Goal: Information Seeking & Learning: Learn about a topic

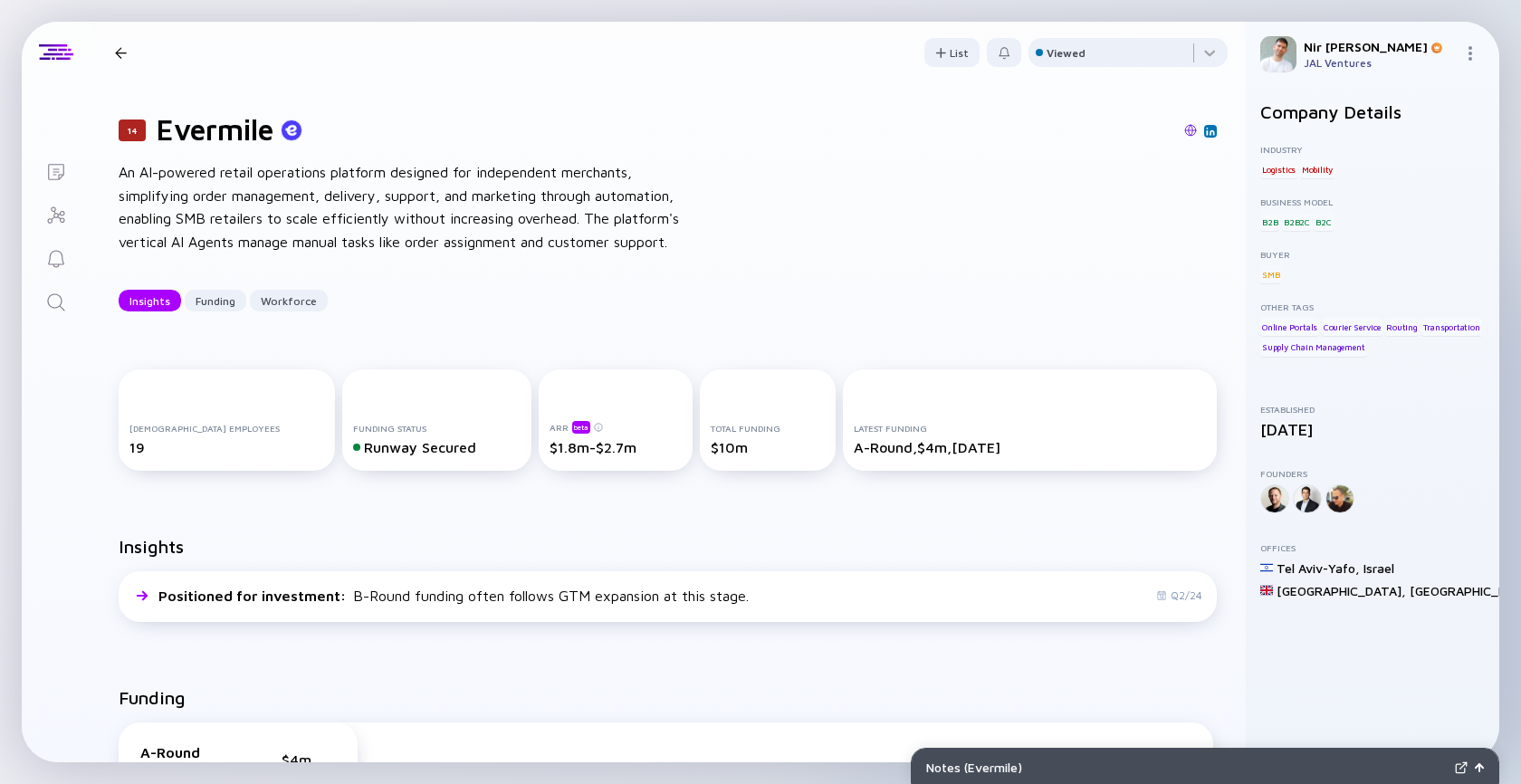
click at [49, 297] on icon "Search" at bounding box center [56, 302] width 22 height 22
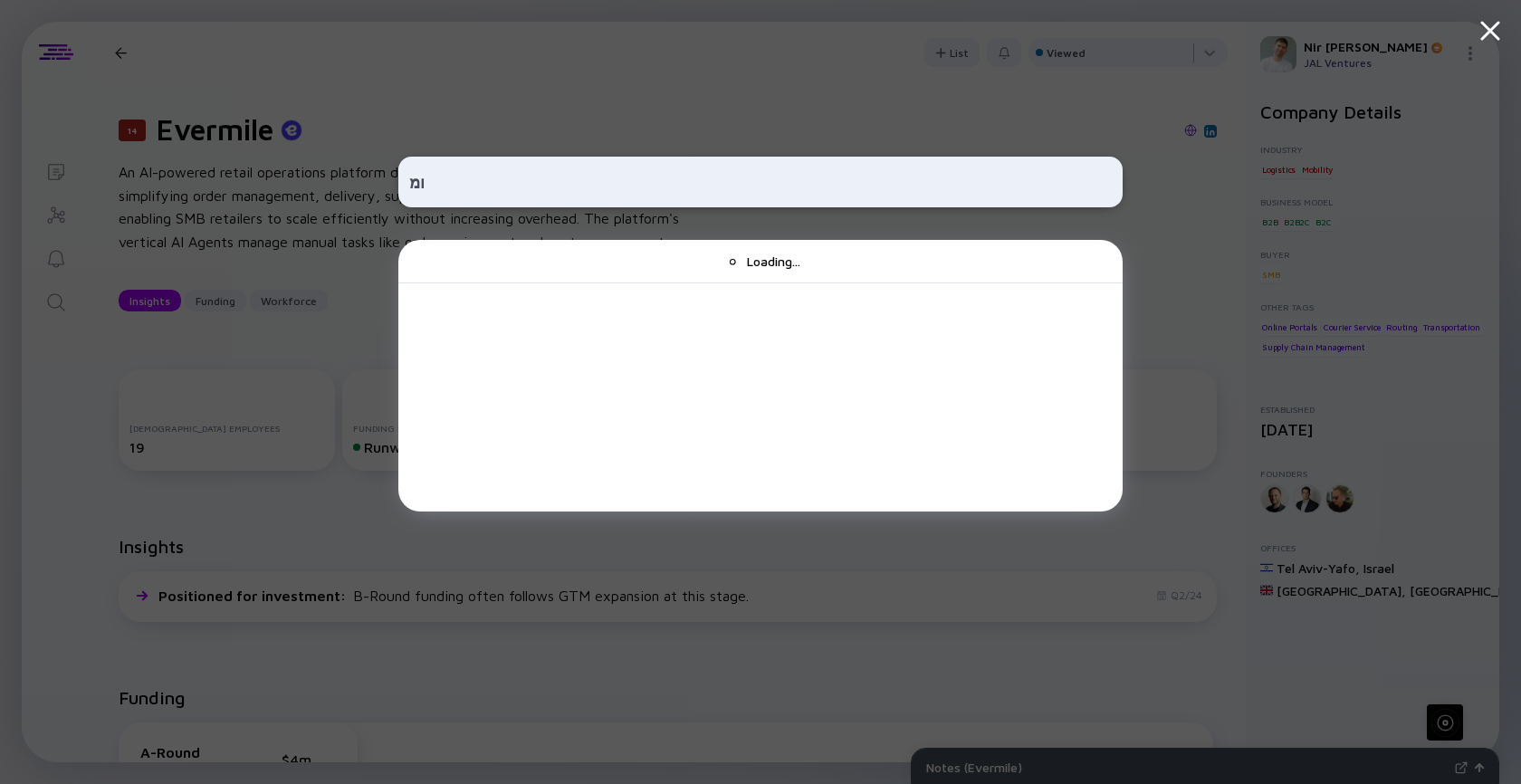
type input "ו"
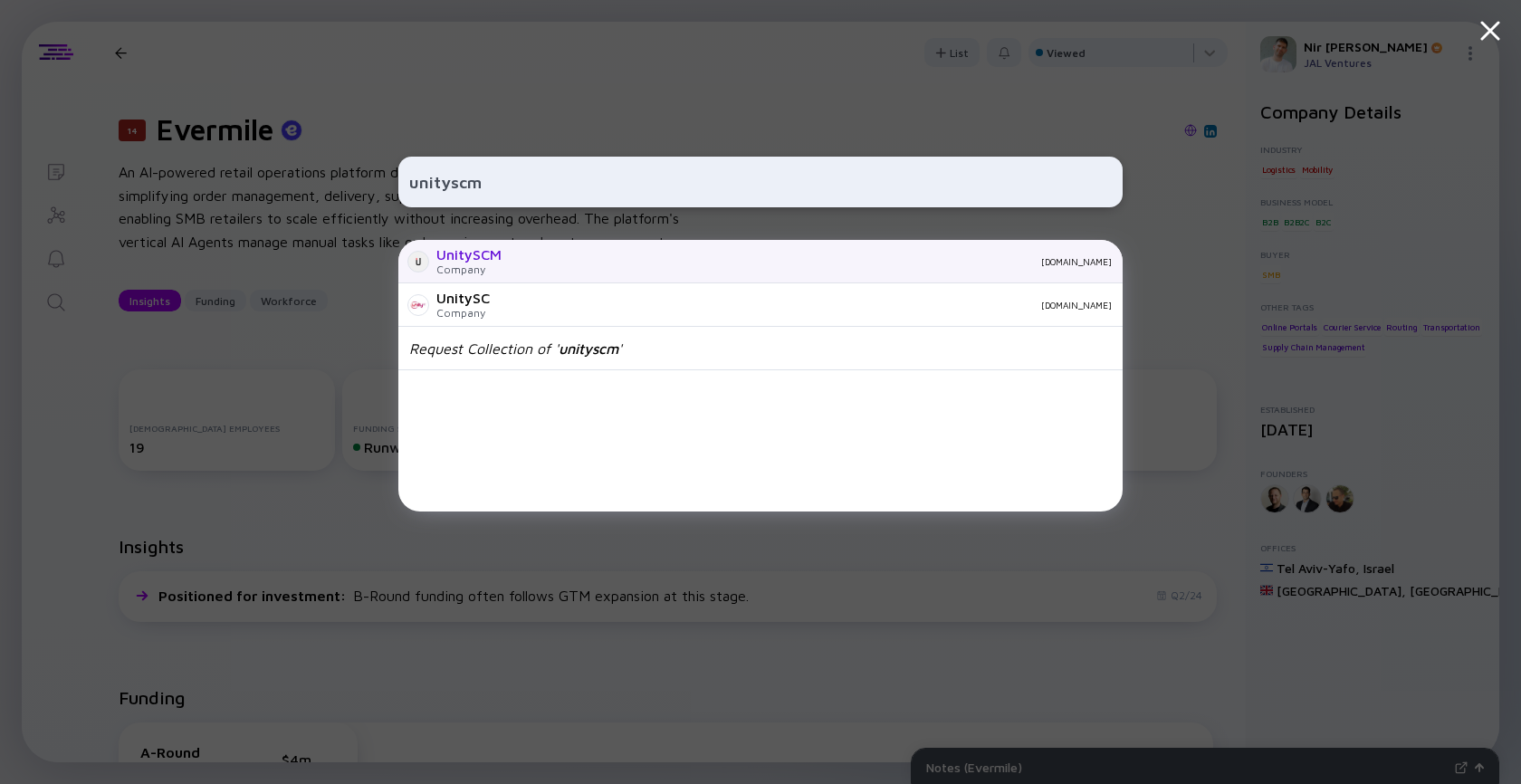
type input "unityscm"
click at [528, 253] on div "UnitySCM Company [DOMAIN_NAME]" at bounding box center [760, 261] width 724 height 43
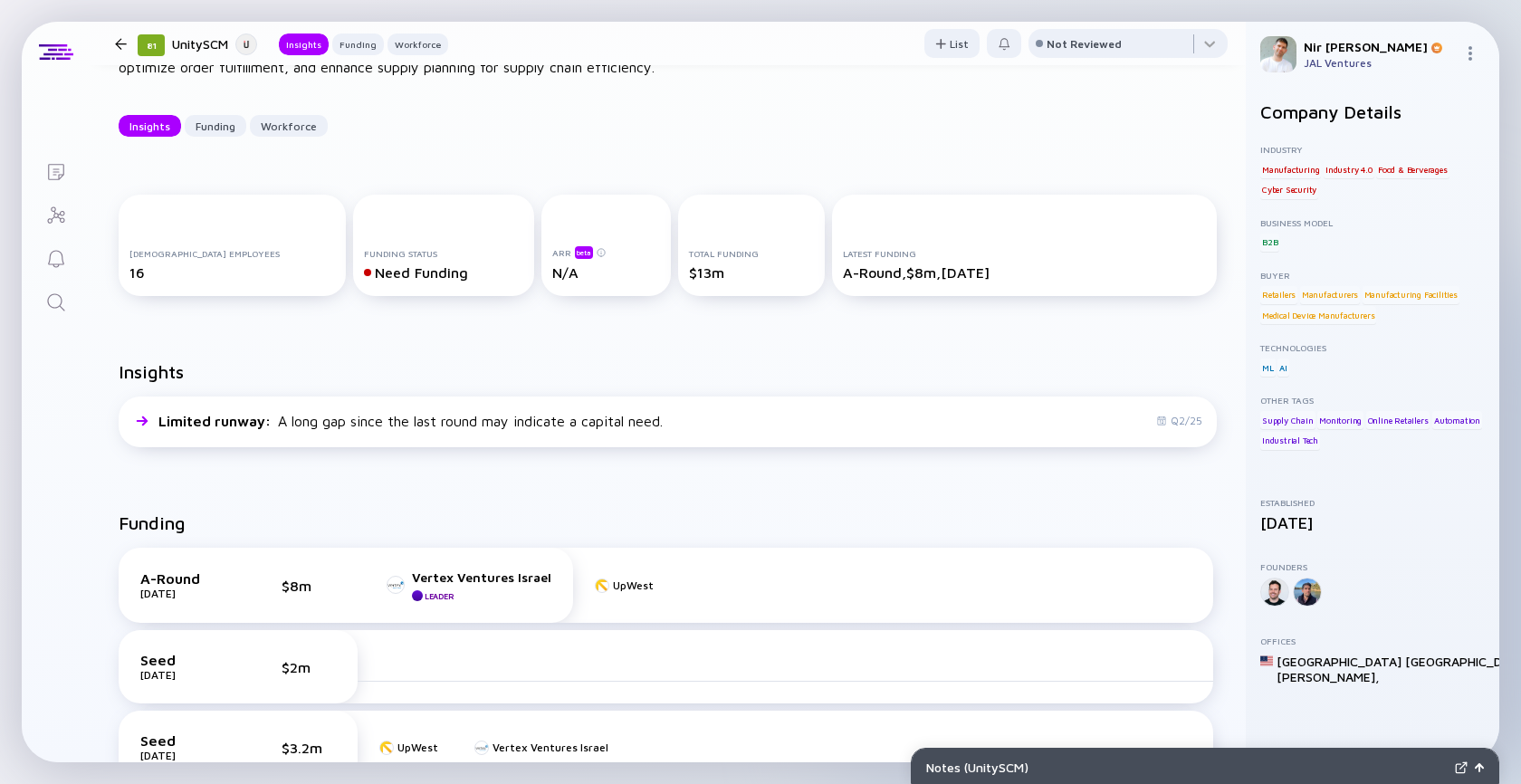
scroll to position [127, 0]
click at [57, 300] on icon "Search" at bounding box center [56, 302] width 22 height 22
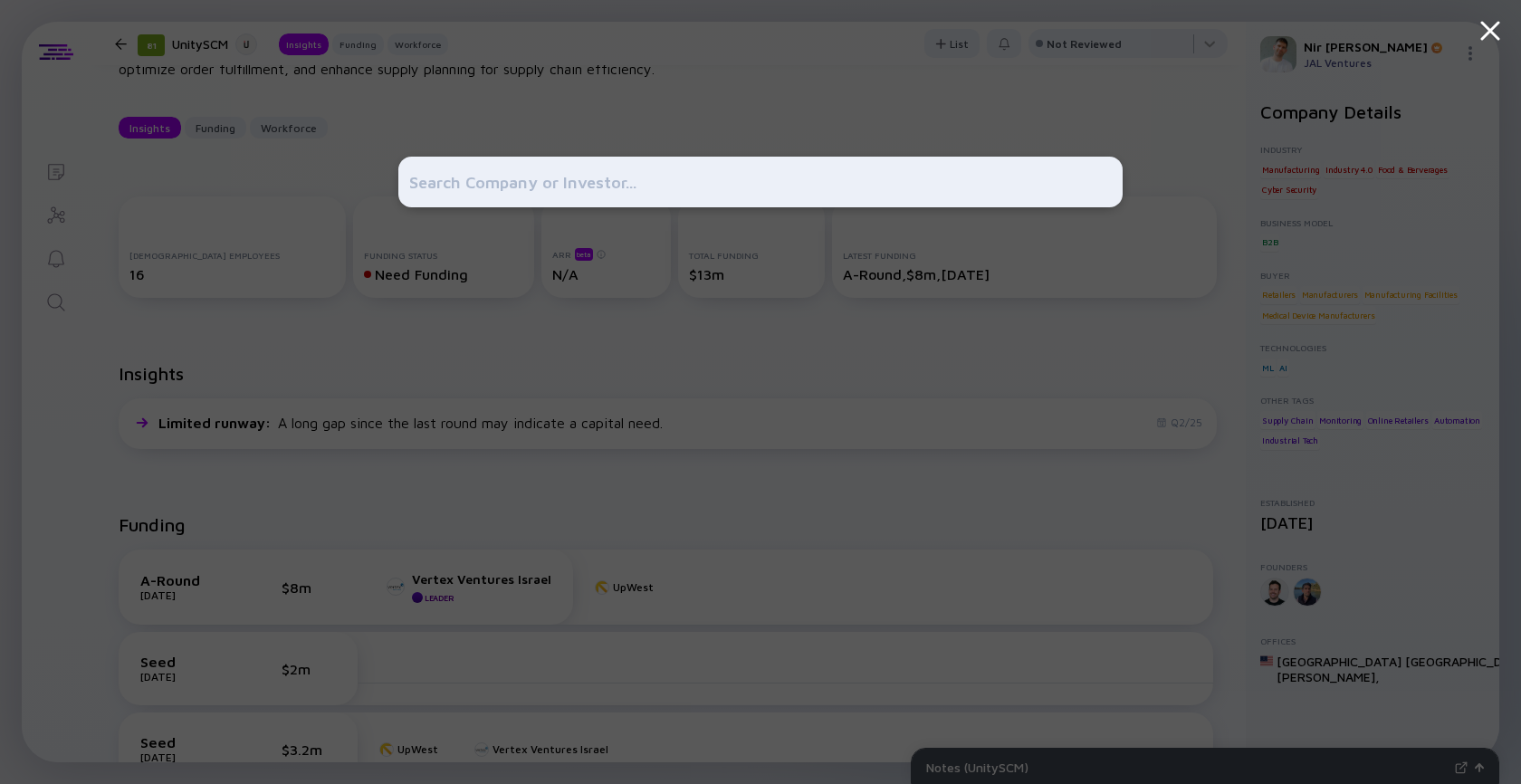
type input "d"
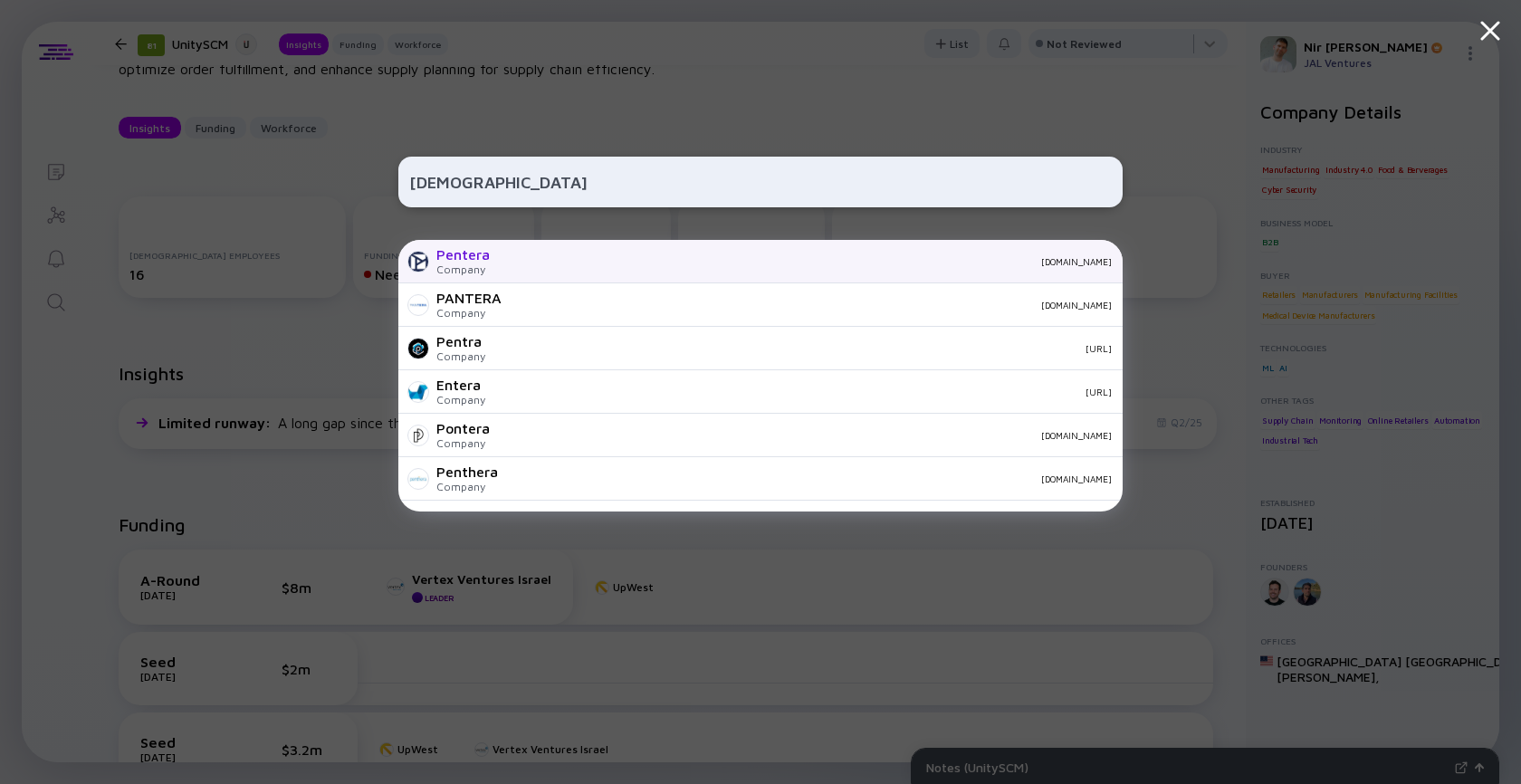
type input "[DEMOGRAPHIC_DATA]"
click at [485, 263] on div "Pentera" at bounding box center [463, 254] width 54 height 16
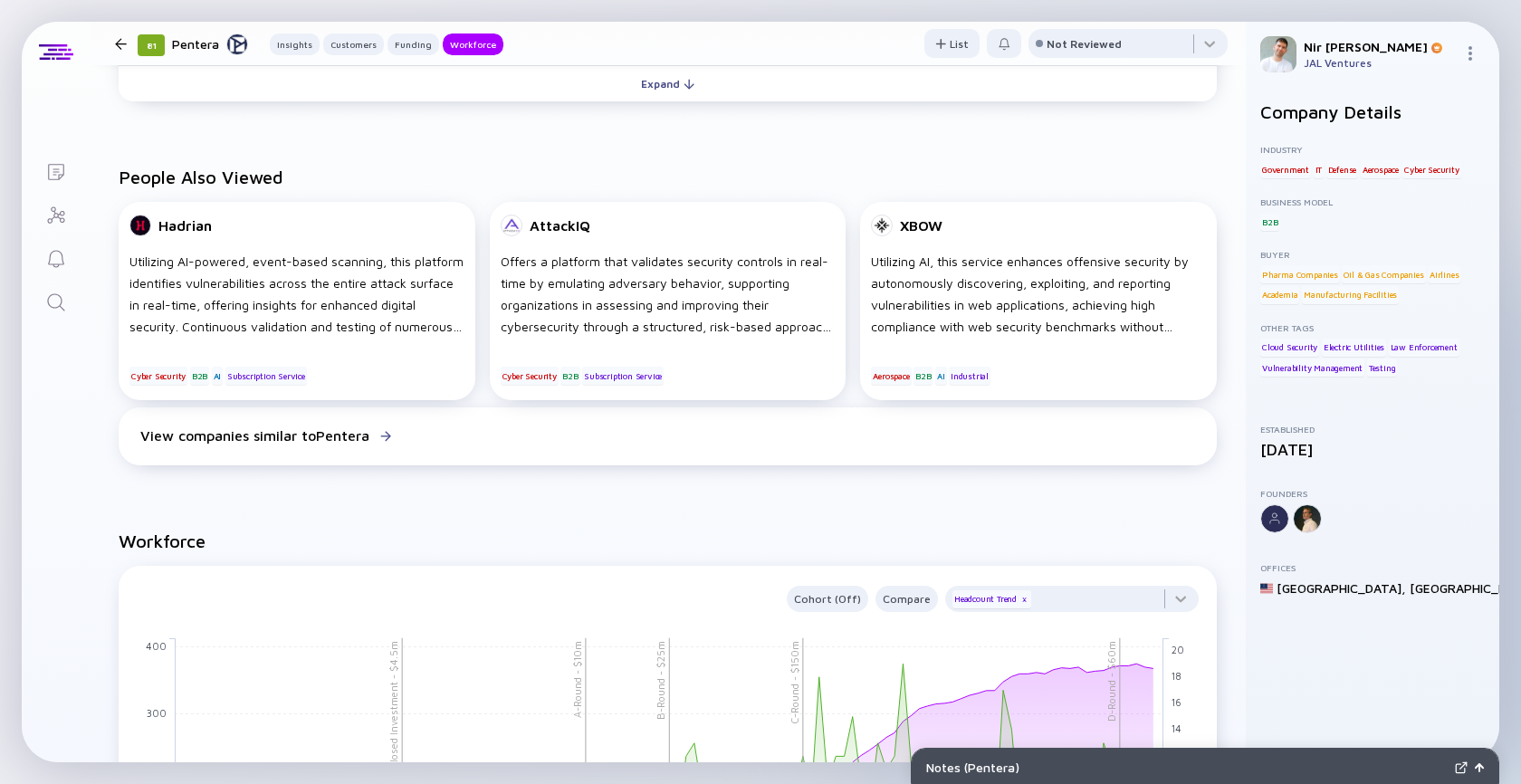
scroll to position [1916, 0]
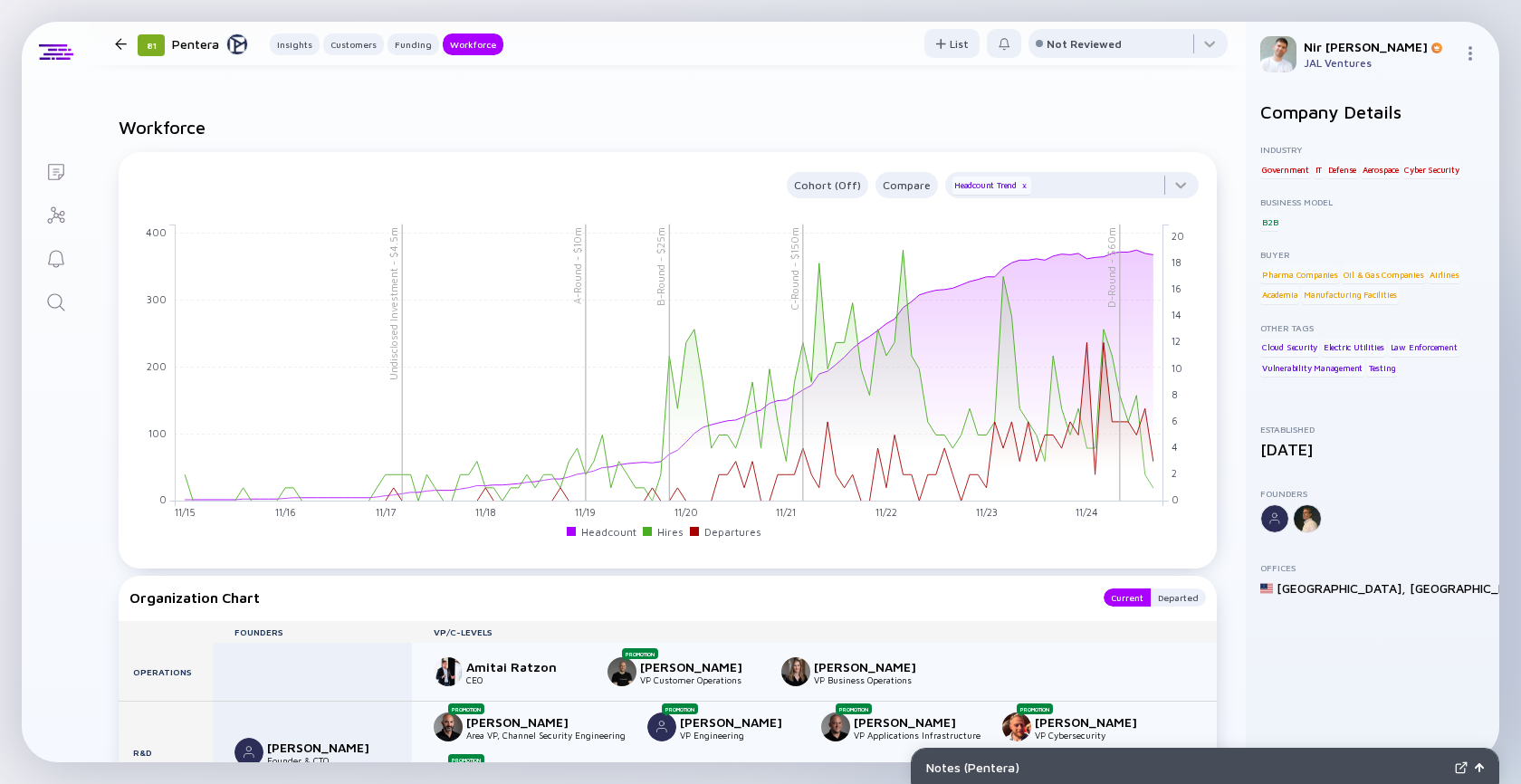
click at [71, 292] on link "Search" at bounding box center [56, 300] width 68 height 43
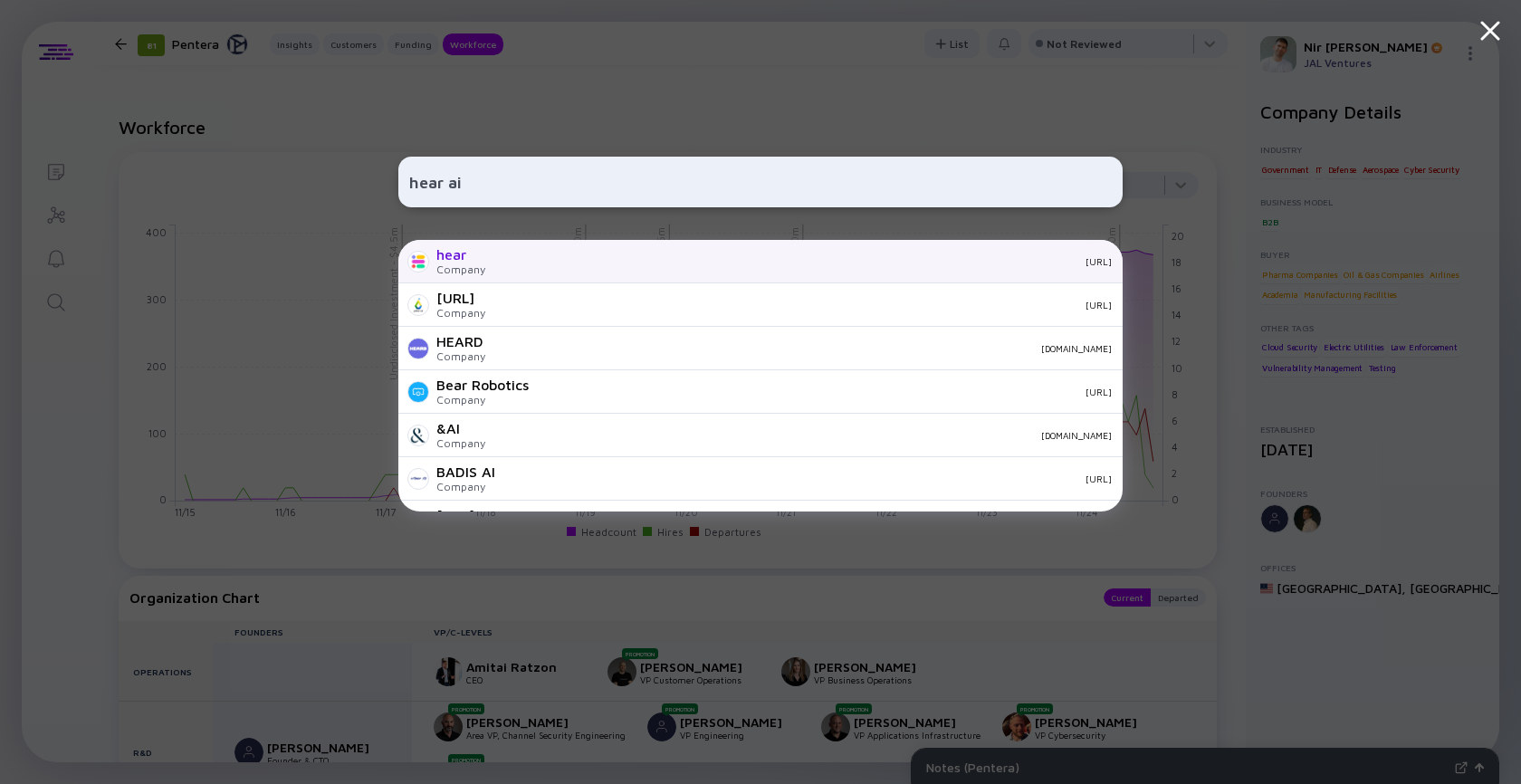
type input "hear ai"
click at [470, 263] on div "Company" at bounding box center [460, 269] width 49 height 13
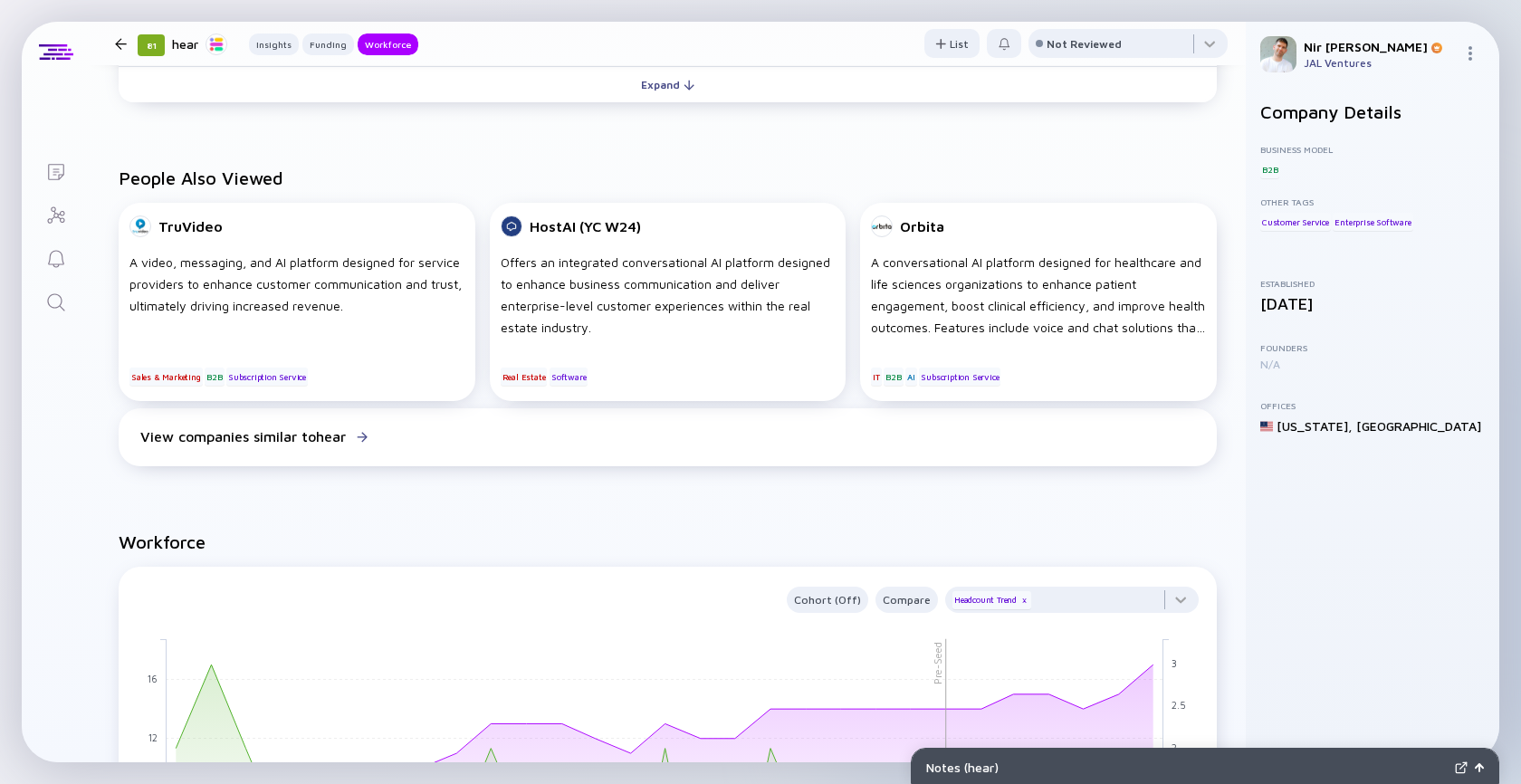
scroll to position [1485, 0]
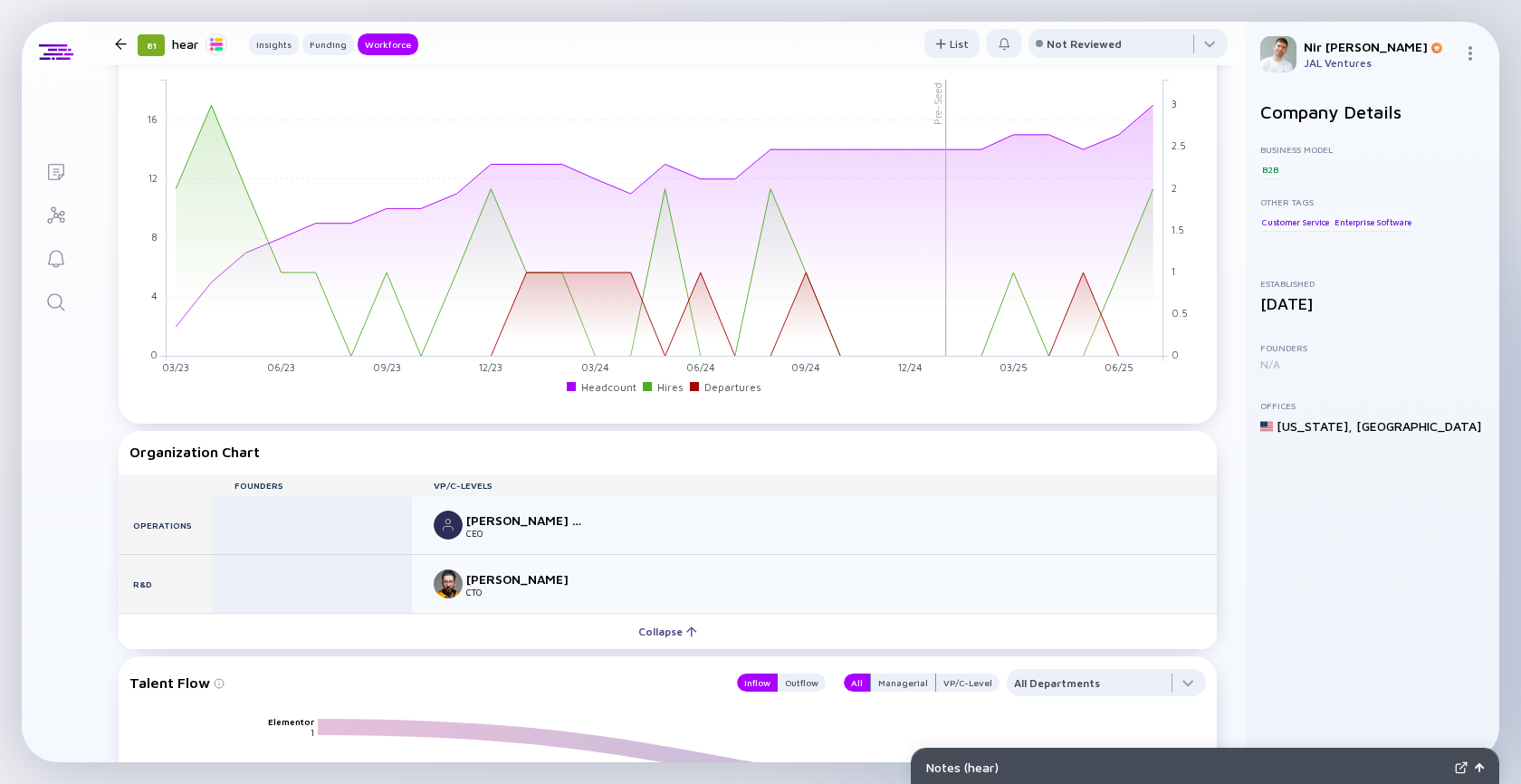
click at [58, 303] on icon "Search" at bounding box center [56, 302] width 22 height 22
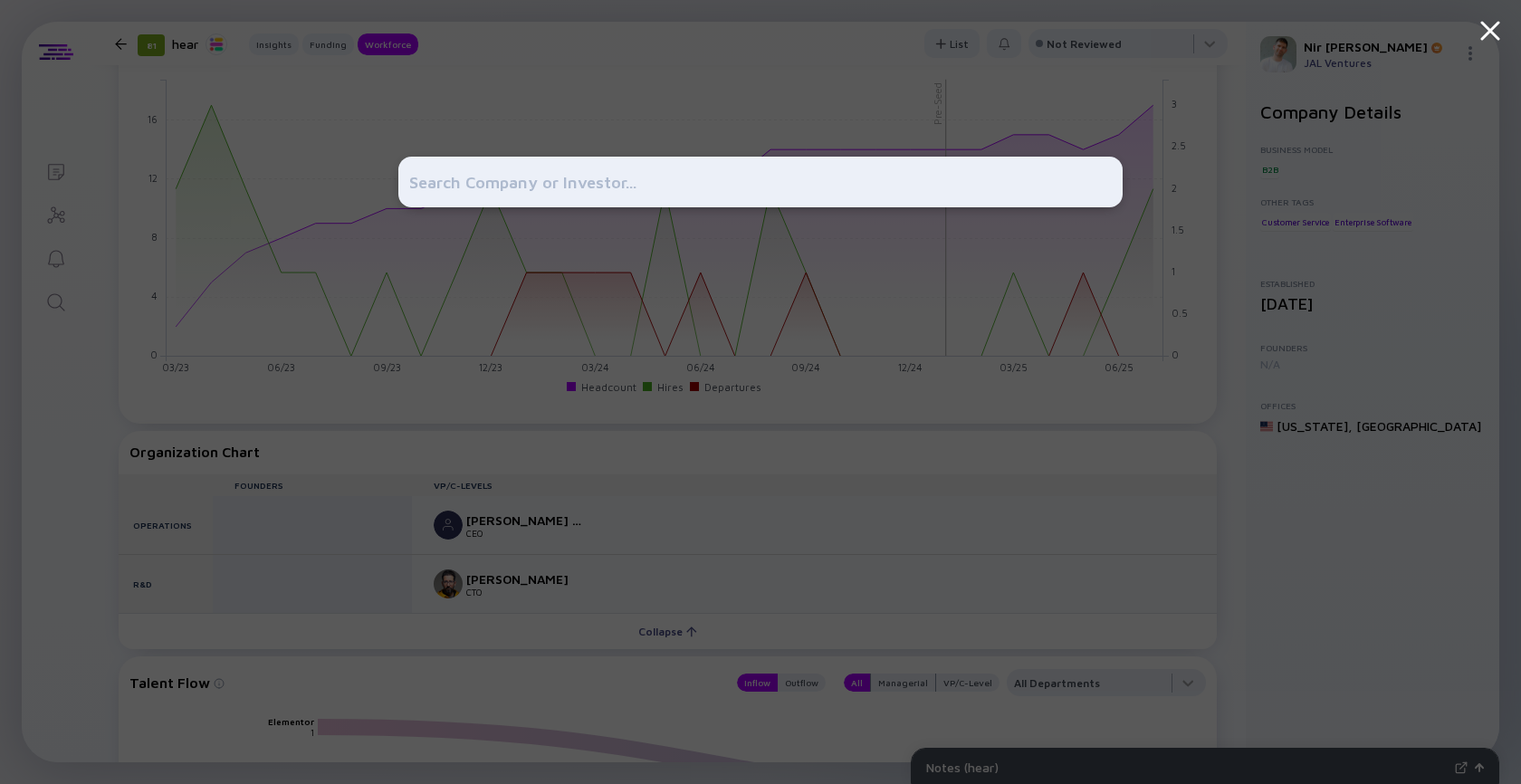
type input "ב"
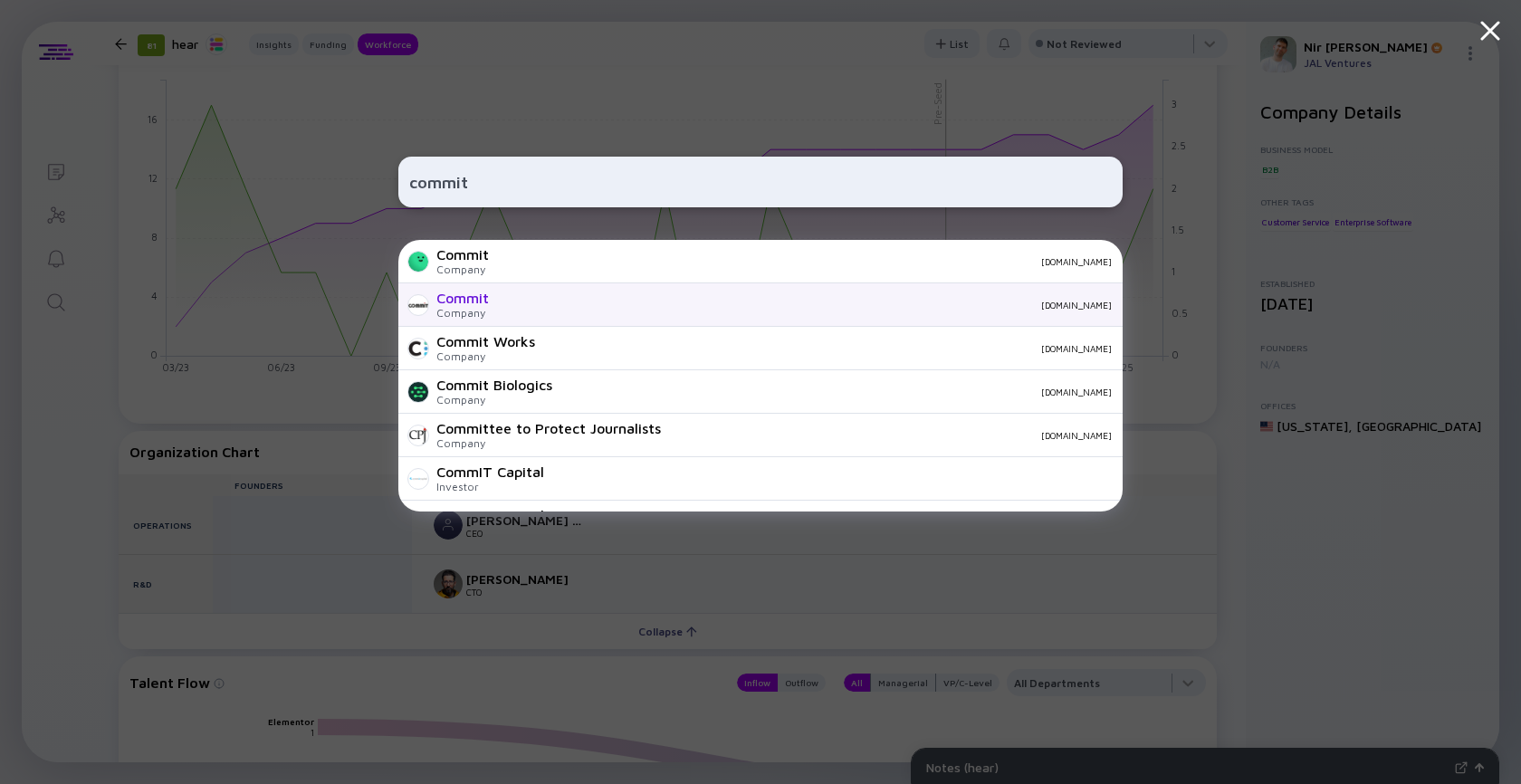
type input "commit"
click at [585, 301] on div "[DOMAIN_NAME]" at bounding box center [807, 304] width 608 height 11
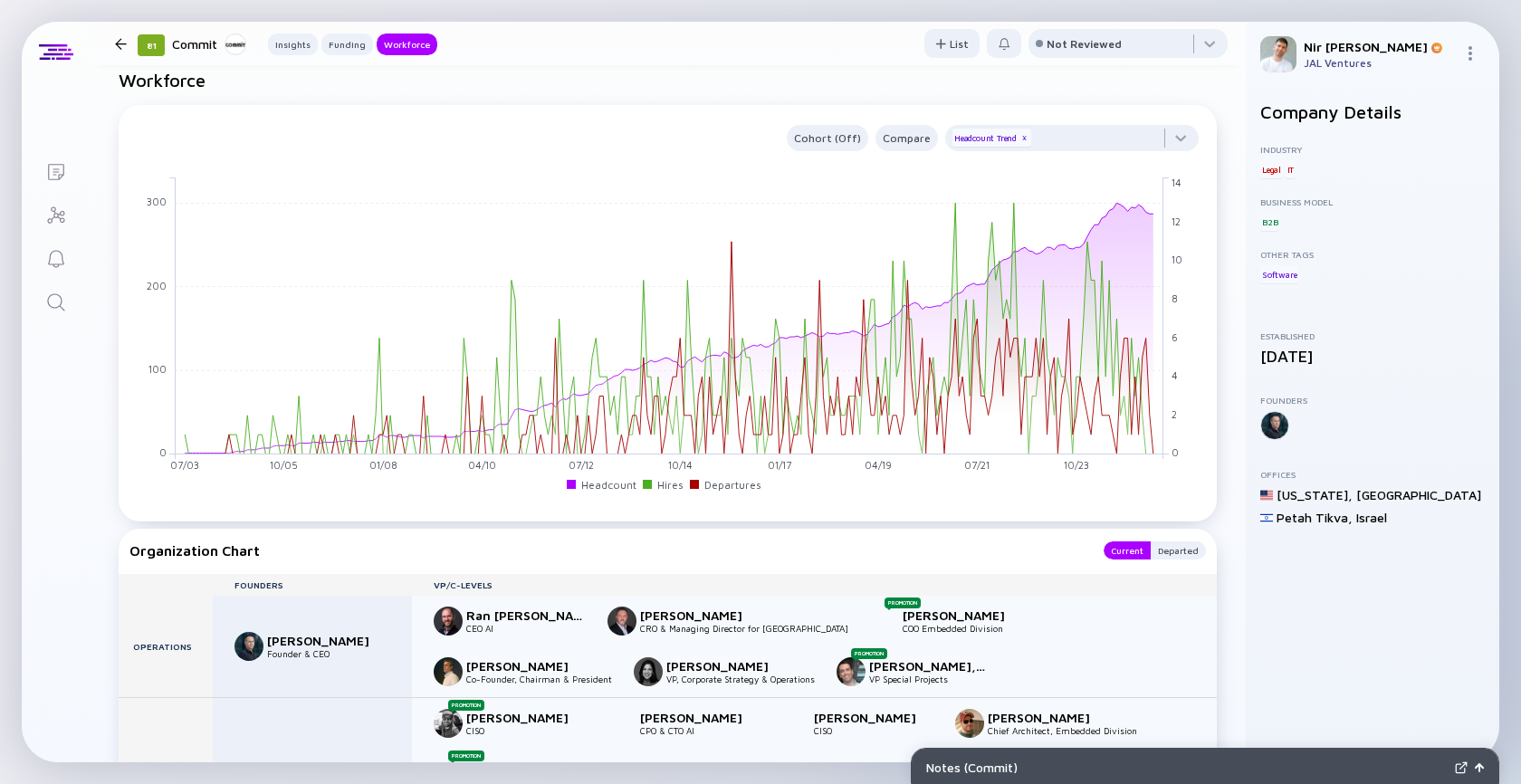
scroll to position [1216, 0]
